Goal: Understand process/instructions: Learn how to perform a task or action

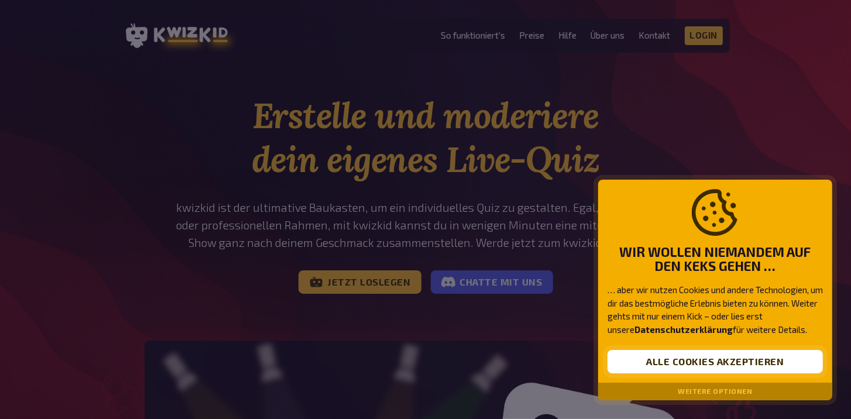
click at [660, 359] on button "Alle Cookies akzeptieren" at bounding box center [715, 361] width 215 height 23
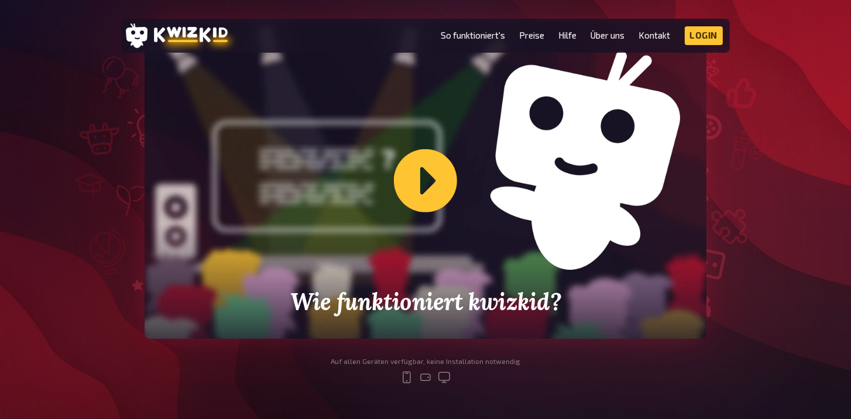
scroll to position [351, 0]
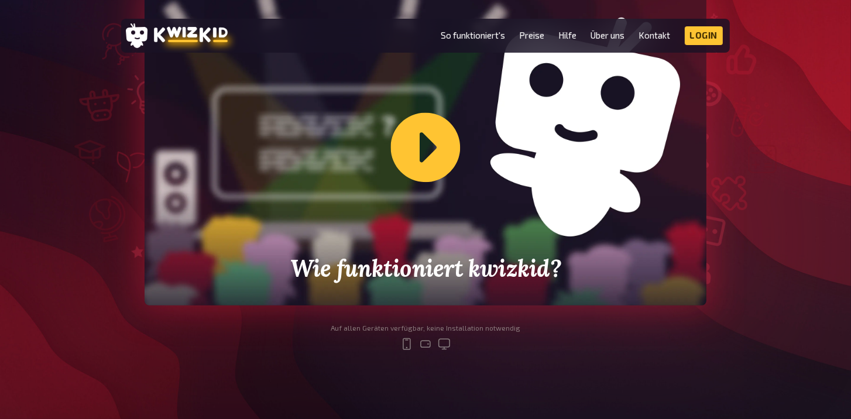
click at [427, 158] on div "Wie funktioniert kwizkid?" at bounding box center [426, 147] width 562 height 316
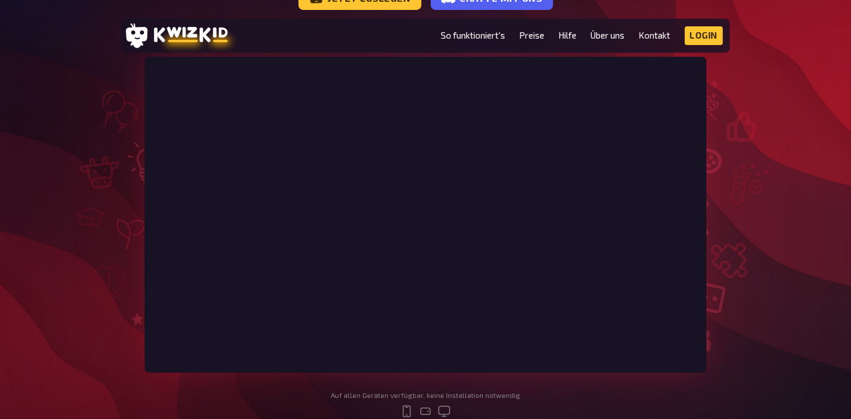
scroll to position [293, 0]
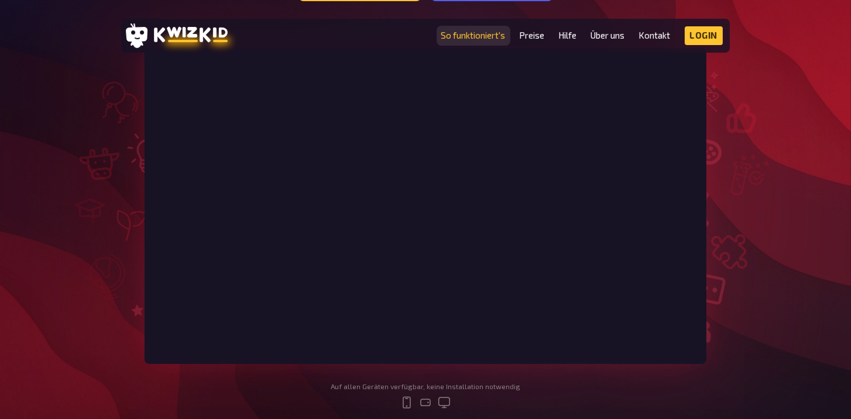
click at [452, 35] on link "So funktioniert's" at bounding box center [473, 35] width 64 height 10
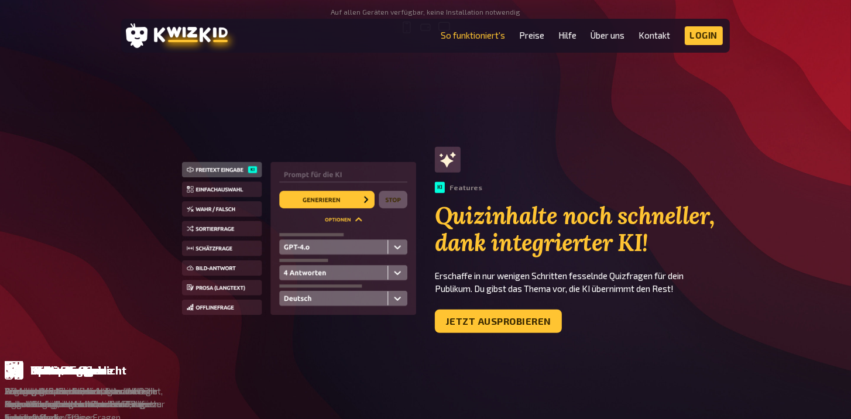
scroll to position [703, 0]
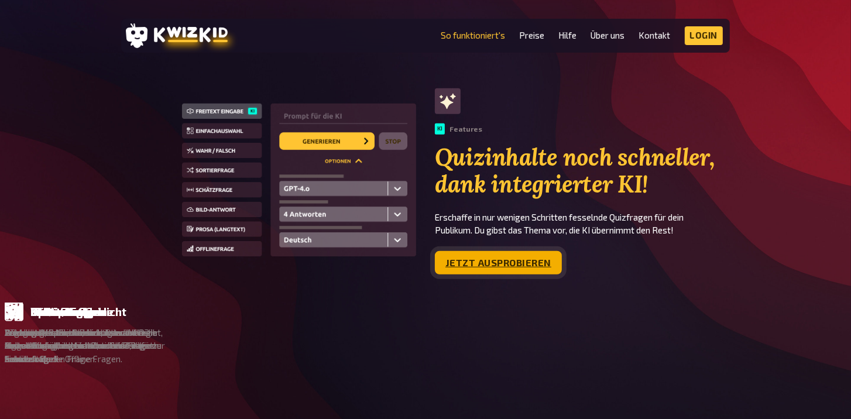
click at [516, 263] on link "Jetzt ausprobieren" at bounding box center [498, 262] width 127 height 23
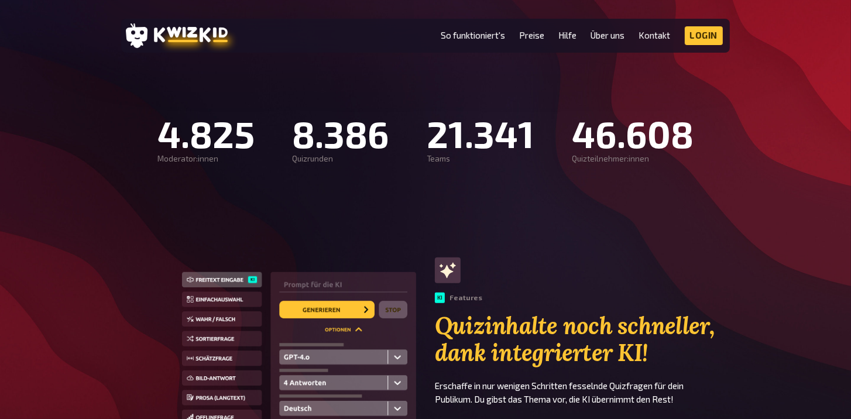
scroll to position [293, 0]
